Goal: Task Accomplishment & Management: Complete application form

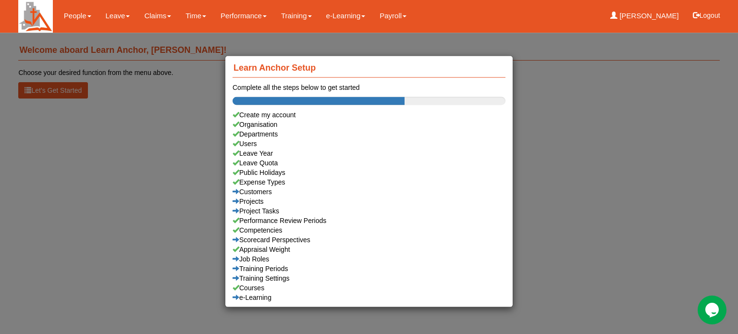
click at [117, 16] on div "Learn Anchor Setup Complete all the steps below to get started Create my accoun…" at bounding box center [369, 167] width 738 height 334
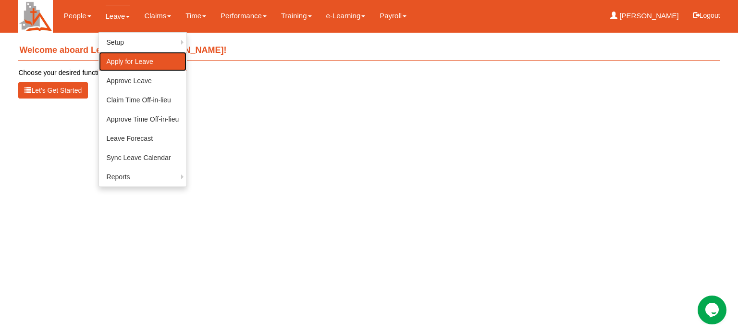
click at [119, 62] on link "Apply for Leave" at bounding box center [143, 61] width 88 height 19
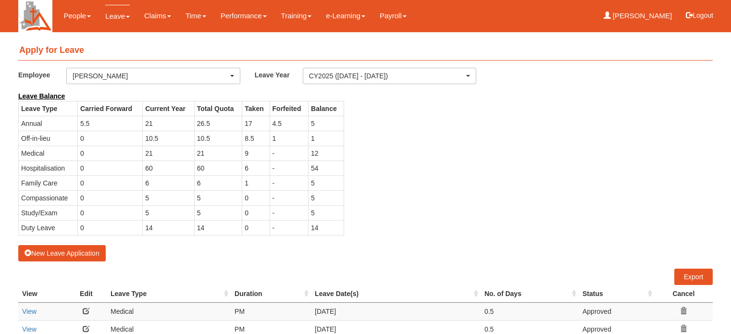
select select "50"
click at [75, 251] on button "New Leave Application" at bounding box center [61, 253] width 87 height 16
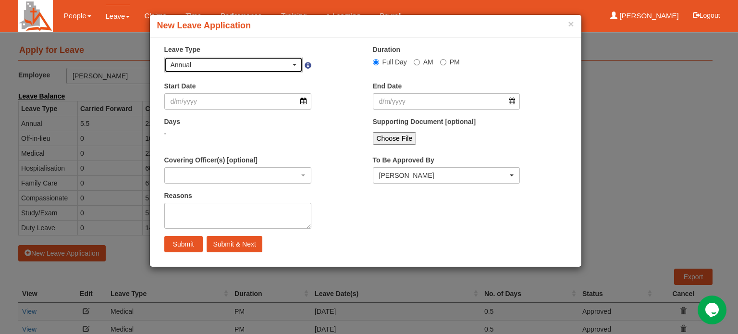
click at [296, 65] on div "Annual" at bounding box center [234, 65] width 126 height 10
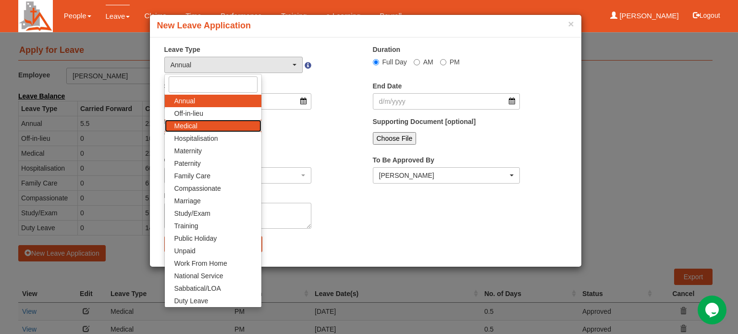
click at [195, 126] on span "Medical" at bounding box center [186, 126] width 23 height 10
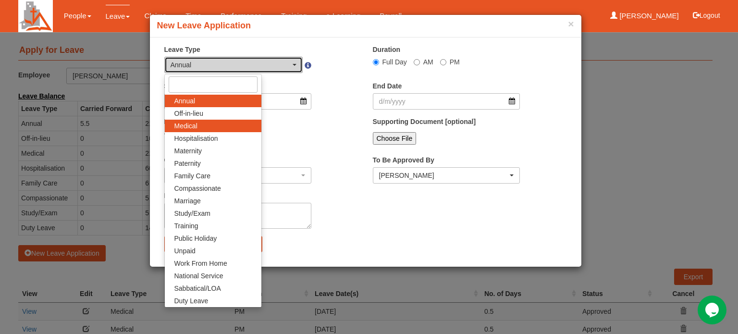
select select "4"
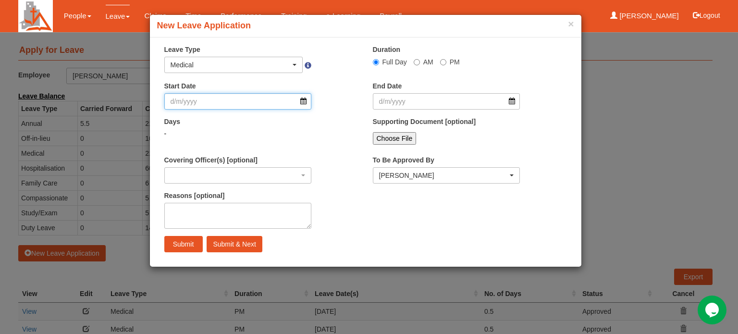
click at [306, 102] on input "Start Date" at bounding box center [238, 101] width 148 height 16
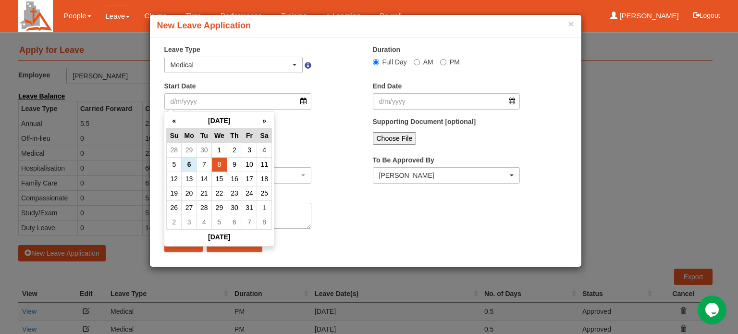
click at [217, 166] on td "8" at bounding box center [219, 164] width 15 height 14
type input "8/10/2025"
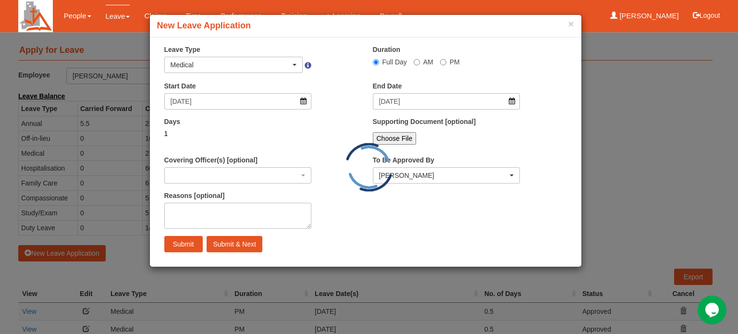
select select
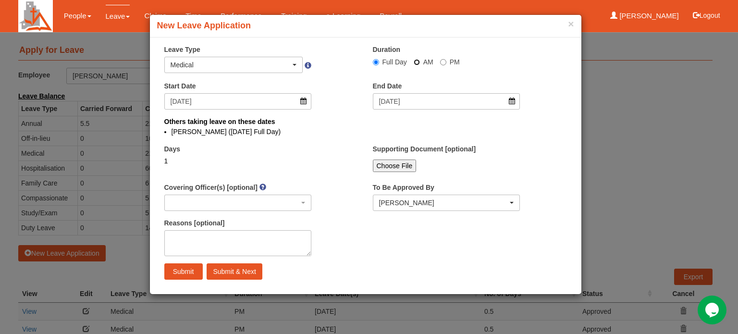
click at [414, 63] on input "AM" at bounding box center [417, 62] width 6 height 6
radio input "true"
click at [216, 234] on textarea "Reasons [optional]" at bounding box center [238, 243] width 148 height 26
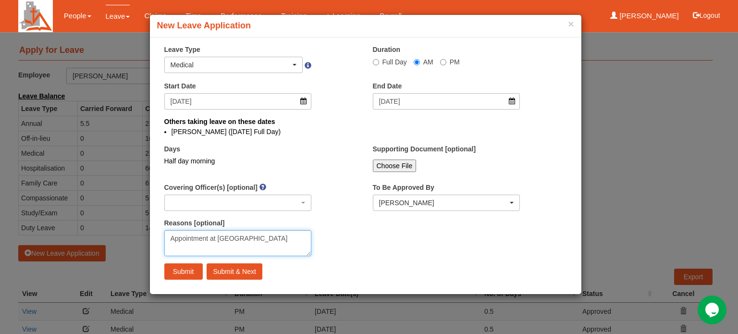
type textarea "Appointment at KTPH"
click at [181, 272] on input "Submit" at bounding box center [183, 271] width 38 height 16
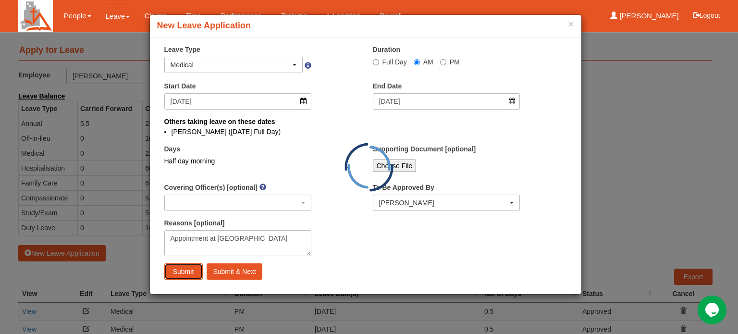
click at [181, 272] on input "Submit" at bounding box center [183, 271] width 38 height 16
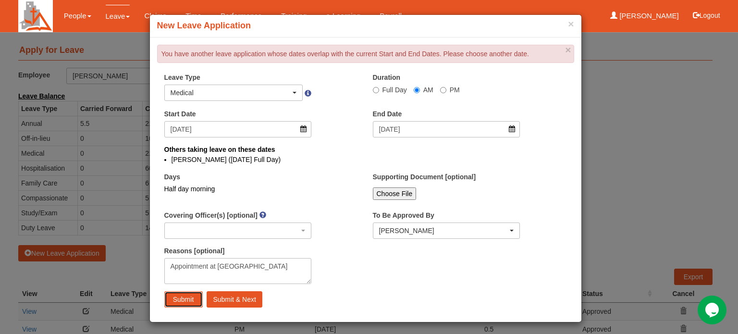
select select "1"
radio input "true"
select select
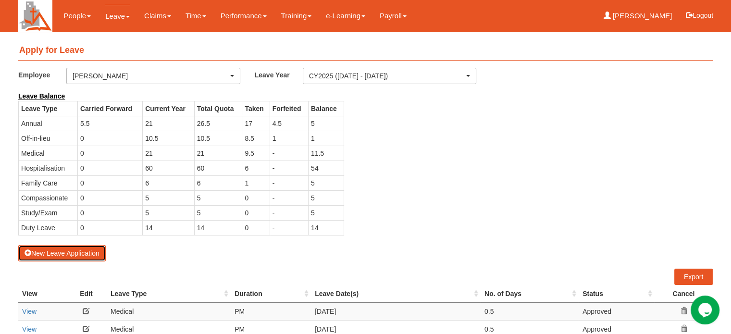
select select "50"
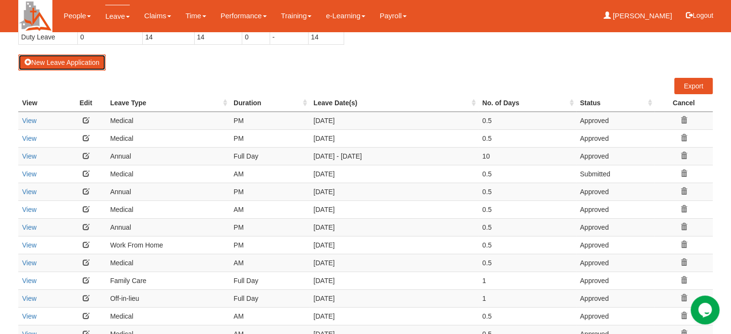
scroll to position [192, 0]
